Goal: Task Accomplishment & Management: Manage account settings

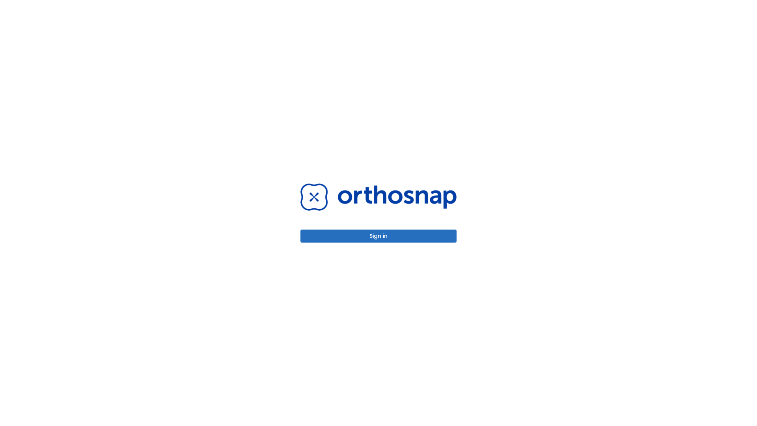
click at [378, 236] on button "Sign in" at bounding box center [378, 235] width 156 height 13
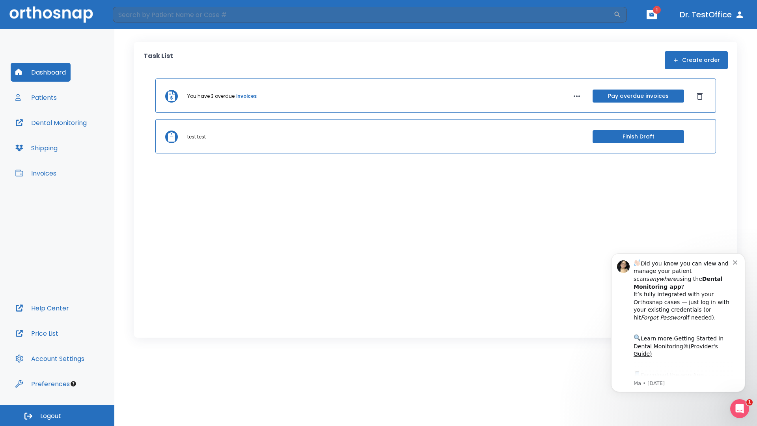
click at [57, 415] on span "Logout" at bounding box center [50, 416] width 21 height 9
